Goal: Answer question/provide support: Share knowledge or assist other users

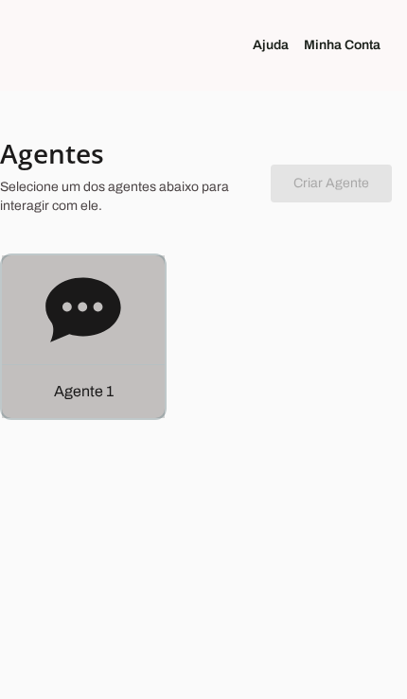
click at [85, 385] on p "Agente 1" at bounding box center [84, 391] width 60 height 23
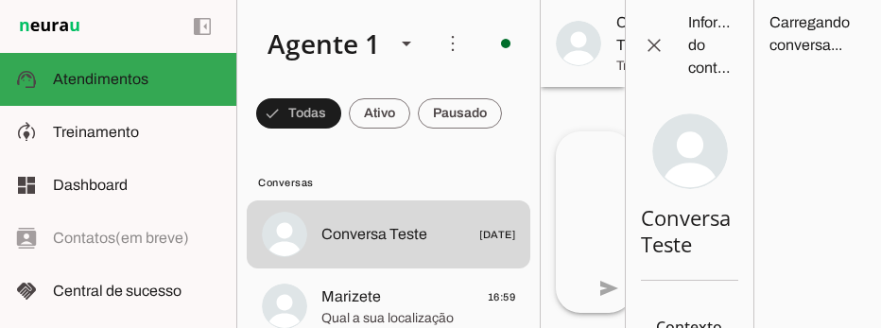
click at [406, 303] on span "Marizete 16:59" at bounding box center [419, 298] width 194 height 24
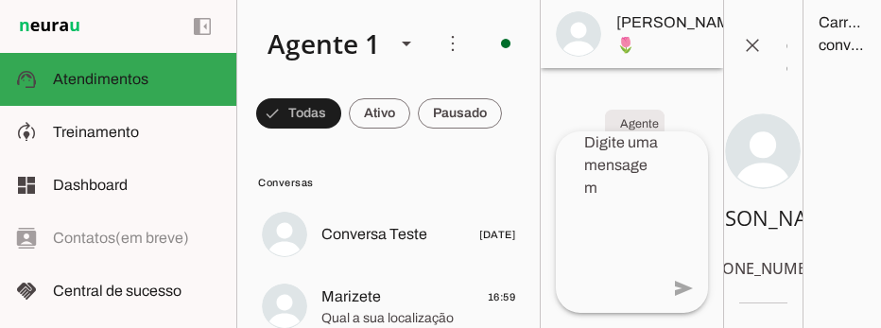
click at [406, 26] on span at bounding box center [779, 33] width 45 height 45
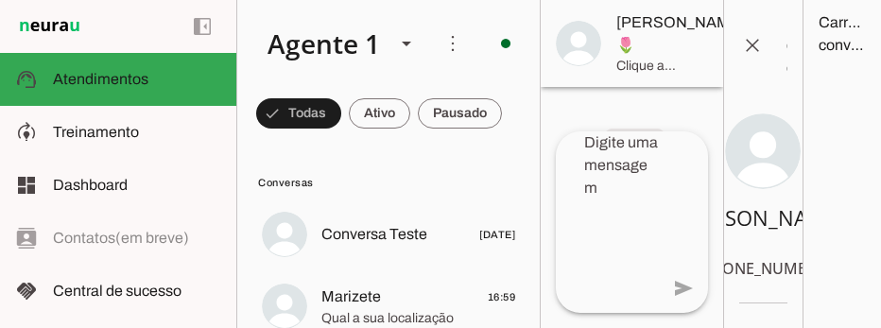
click at [395, 296] on span "Marizete 16:59" at bounding box center [419, 298] width 194 height 24
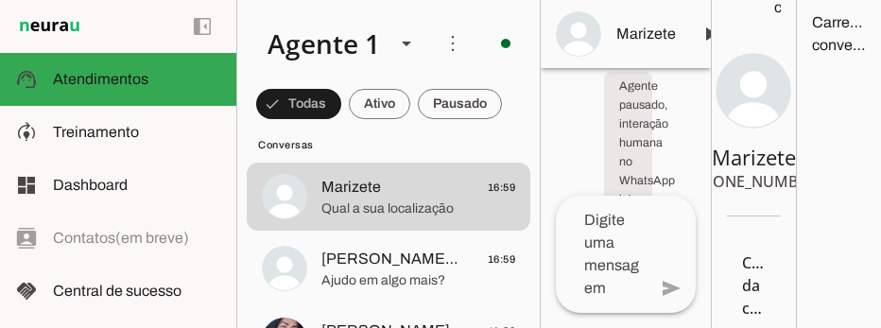
scroll to position [113, 0]
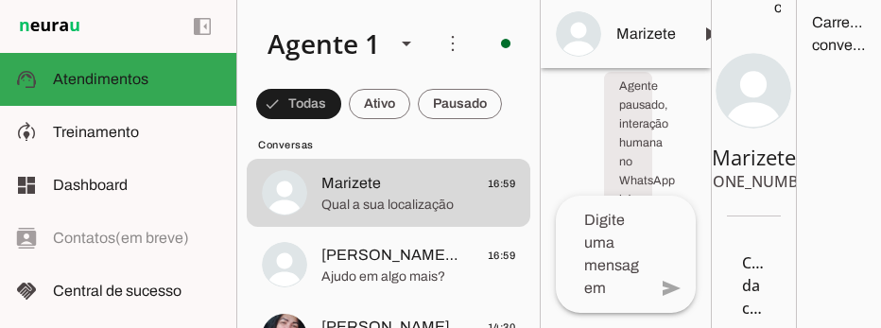
click at [406, 258] on span "[PERSON_NAME]🌷 16:59" at bounding box center [419, 256] width 194 height 24
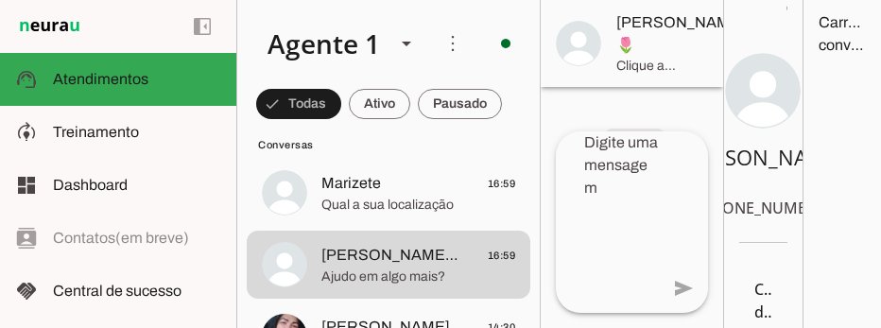
scroll to position [12644, 0]
click at [406, 191] on span "Marizete 16:59" at bounding box center [419, 184] width 194 height 24
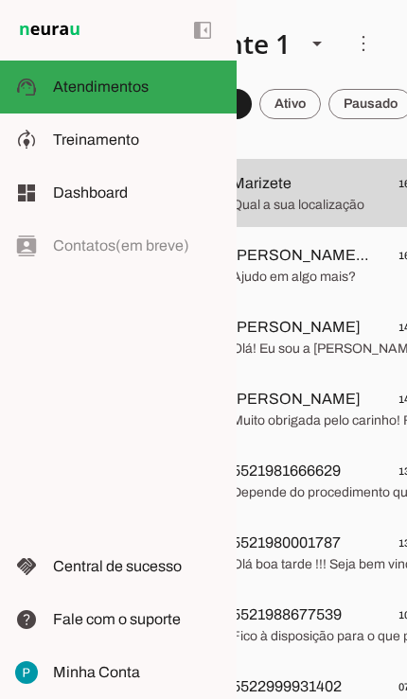
scroll to position [0, 91]
click at [335, 416] on span "Muito obrigada pelo carinho! Fico feliz em poder ajudar. Qualquer coisa que pre…" at bounding box center [328, 420] width 194 height 19
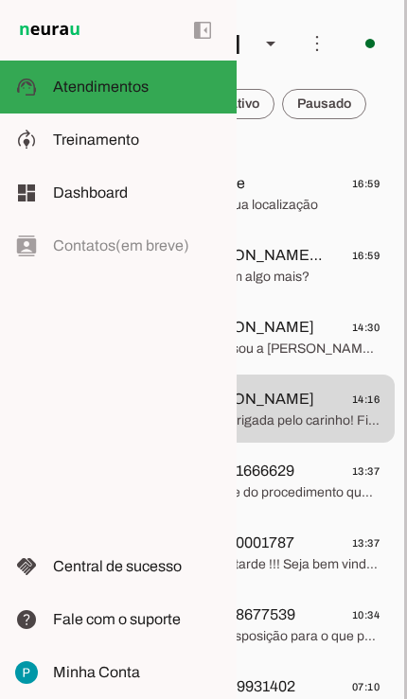
scroll to position [0, 136]
click at [298, 211] on span "Qual a sua localização" at bounding box center [282, 205] width 194 height 19
